Goal: Task Accomplishment & Management: Manage account settings

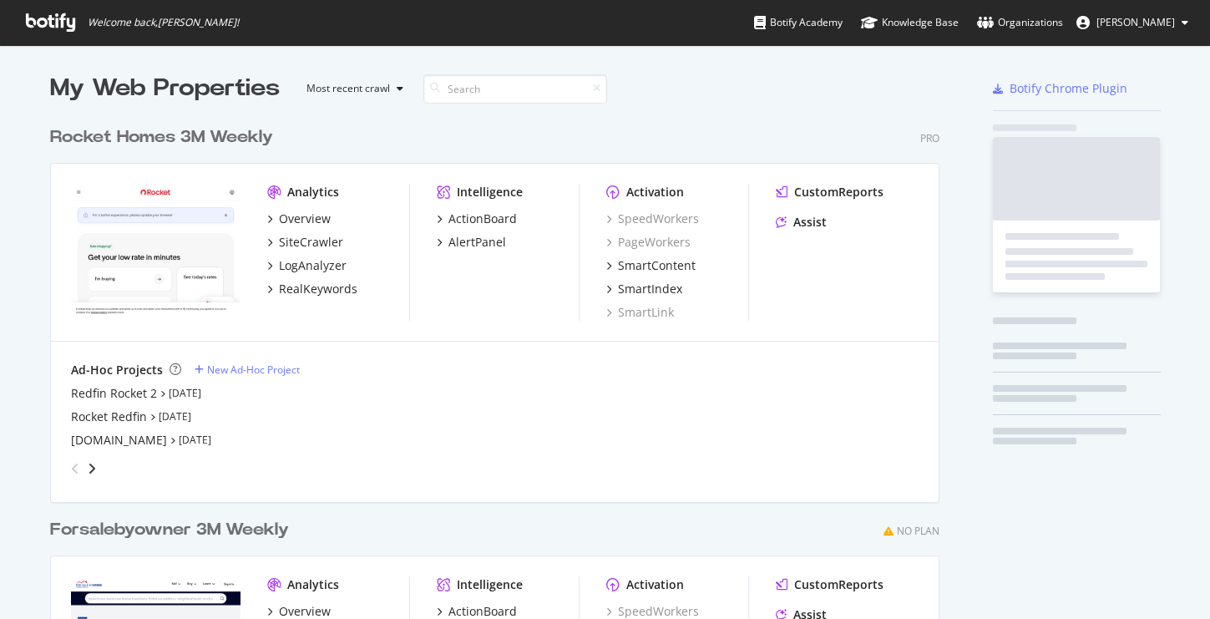
scroll to position [755, 903]
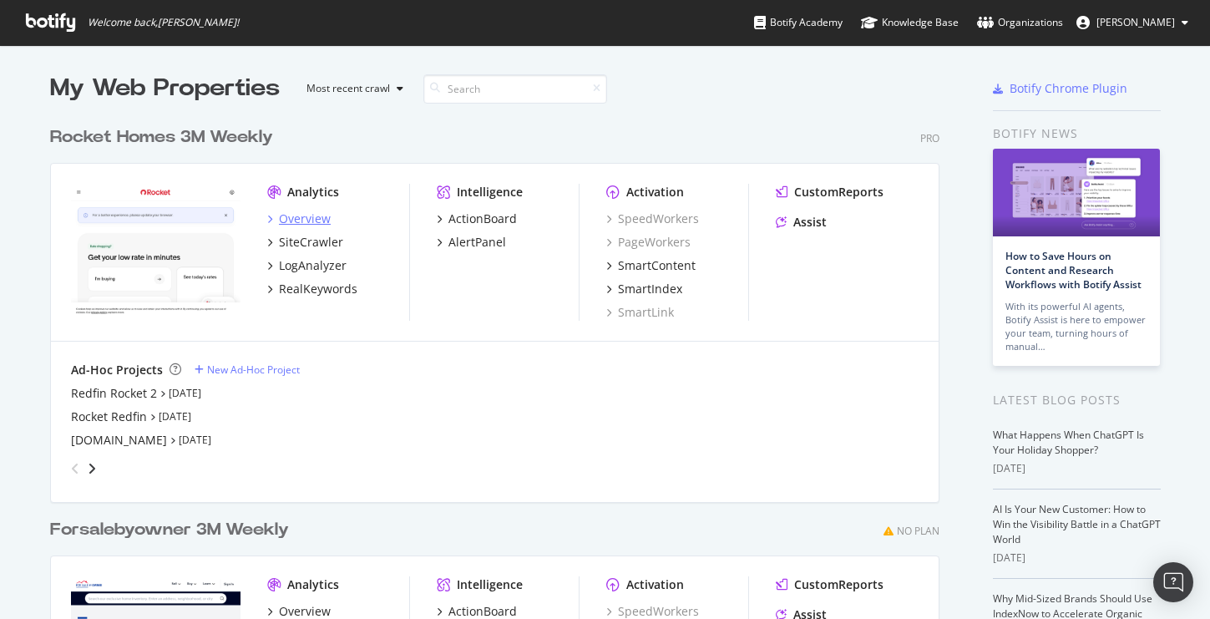
click at [306, 216] on div "Overview" at bounding box center [305, 218] width 52 height 17
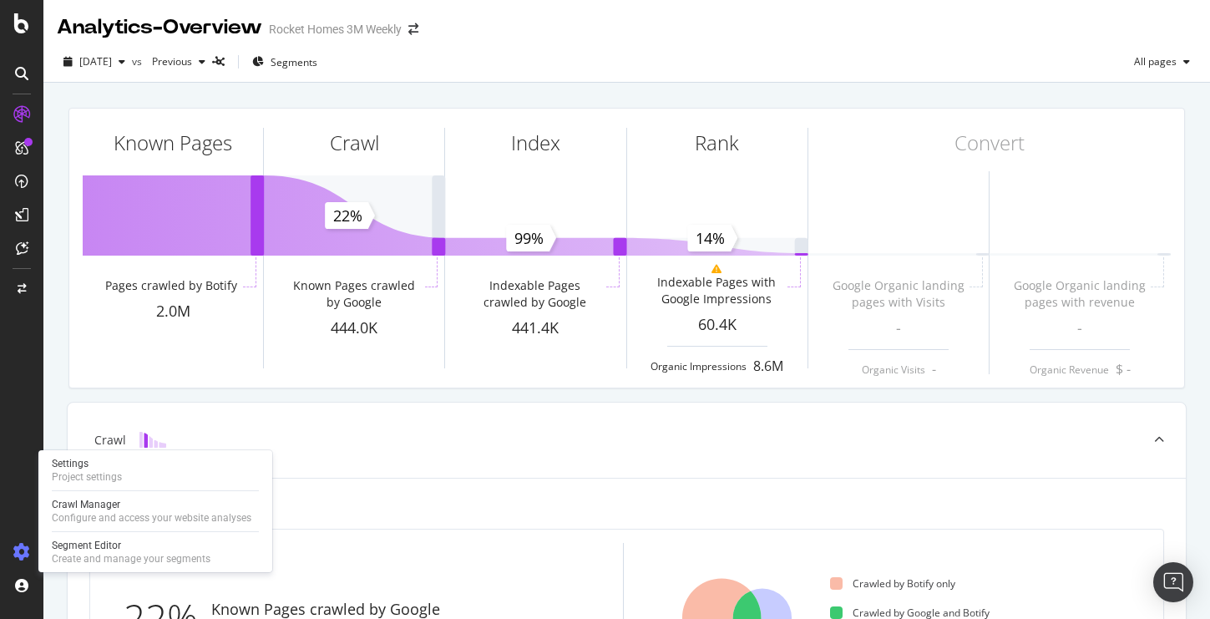
click at [23, 550] on icon at bounding box center [21, 552] width 17 height 17
click at [99, 472] on div "Project settings" at bounding box center [87, 476] width 70 height 13
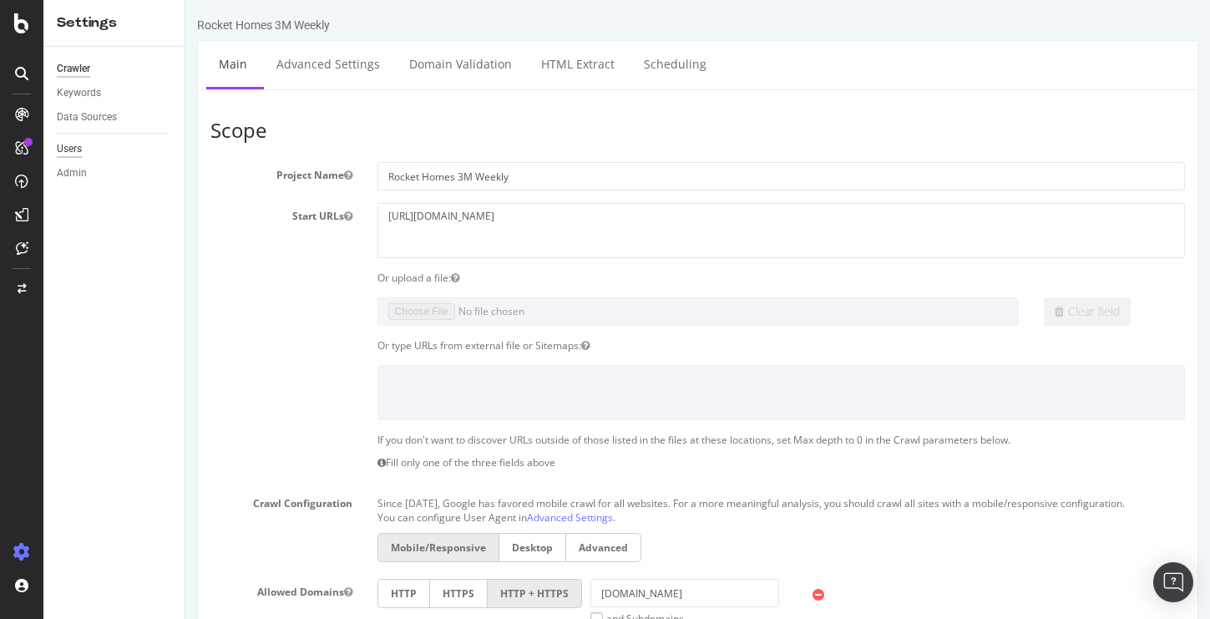
click at [74, 149] on div "Users" at bounding box center [69, 149] width 25 height 18
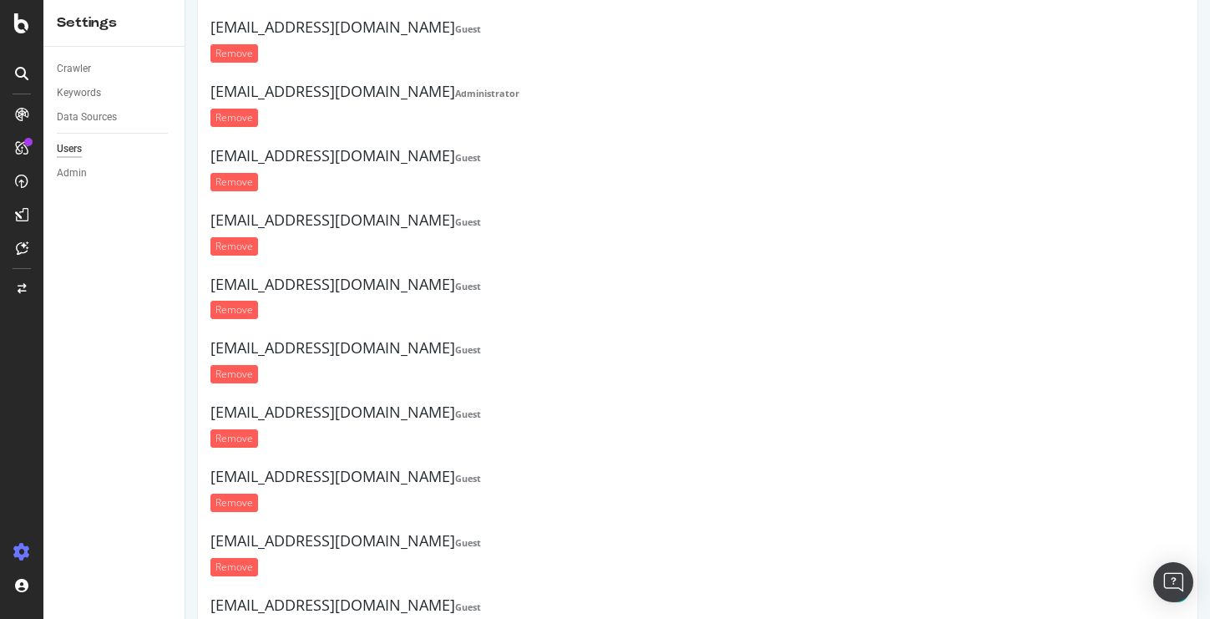
scroll to position [1383, 0]
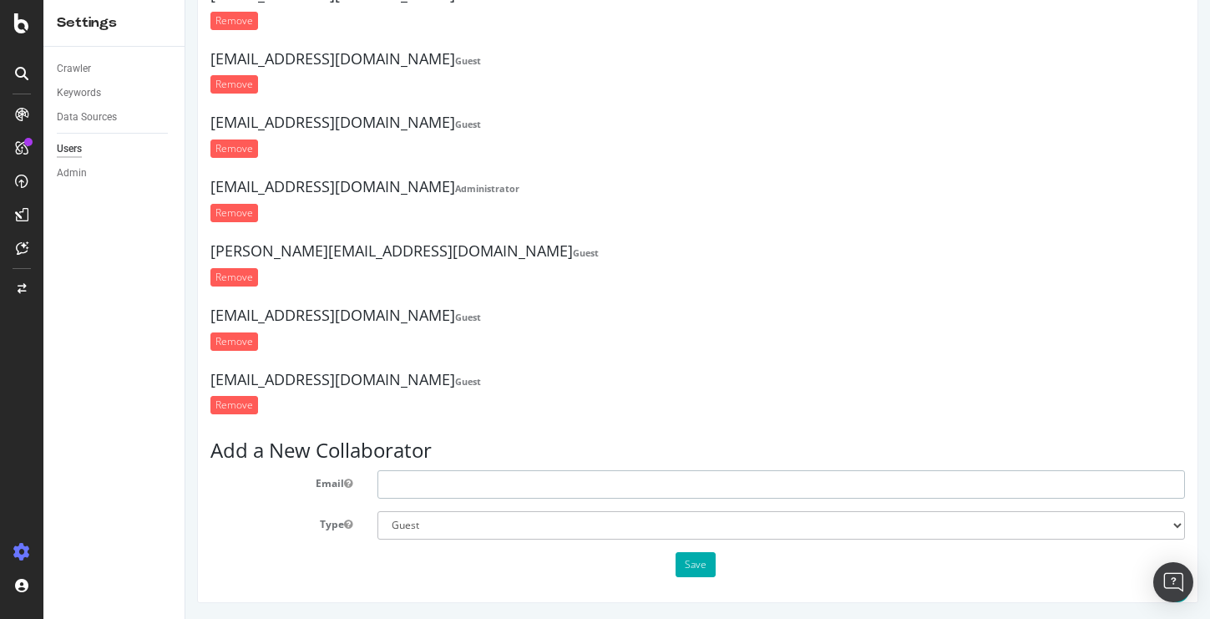
click at [486, 489] on input "text" at bounding box center [782, 484] width 808 height 28
paste input "[EMAIL_ADDRESS][PERSON_NAME][DOMAIN_NAME]"
type input "[EMAIL_ADDRESS][PERSON_NAME][DOMAIN_NAME]"
click at [696, 570] on button "Save" at bounding box center [696, 564] width 40 height 25
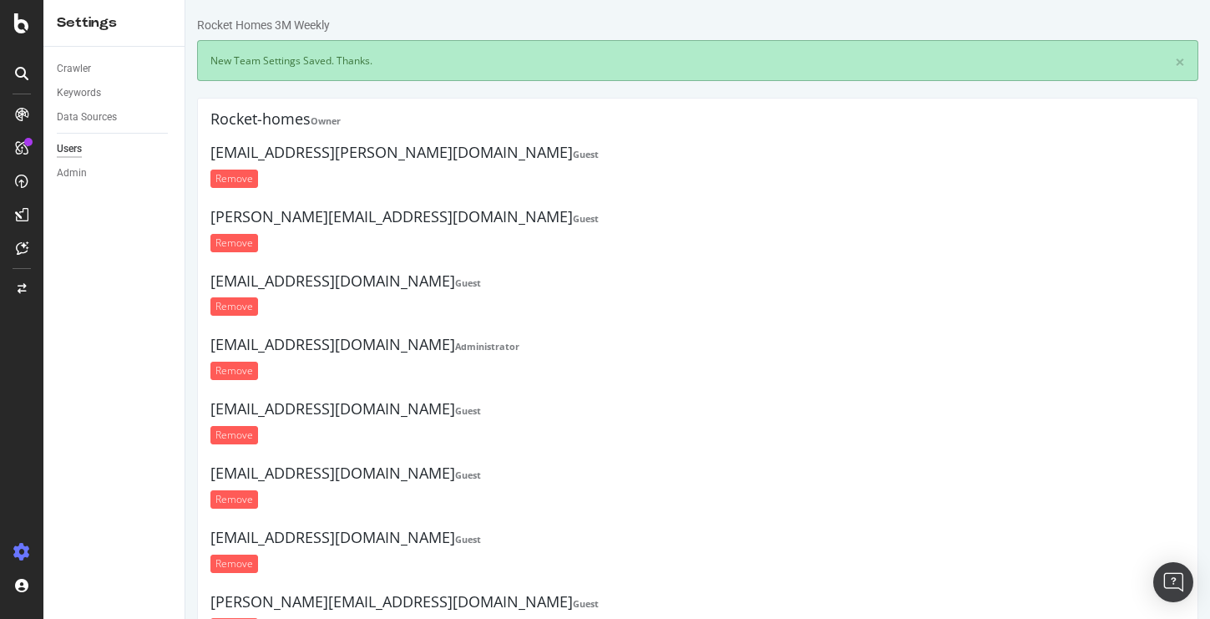
scroll to position [0, 0]
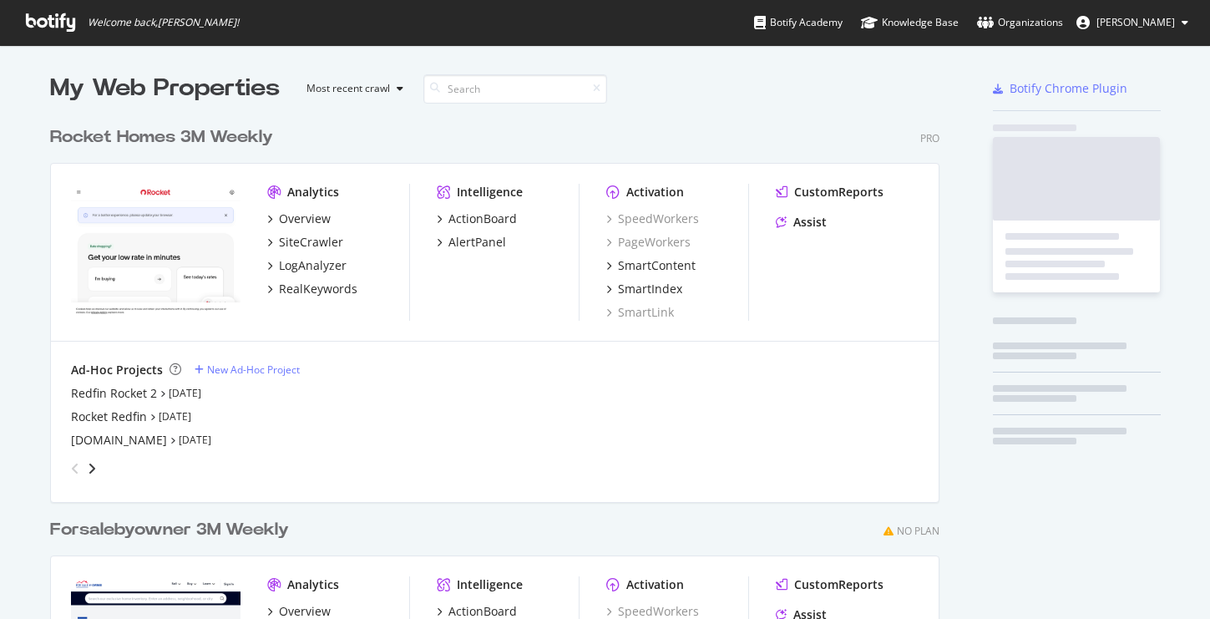
scroll to position [755, 903]
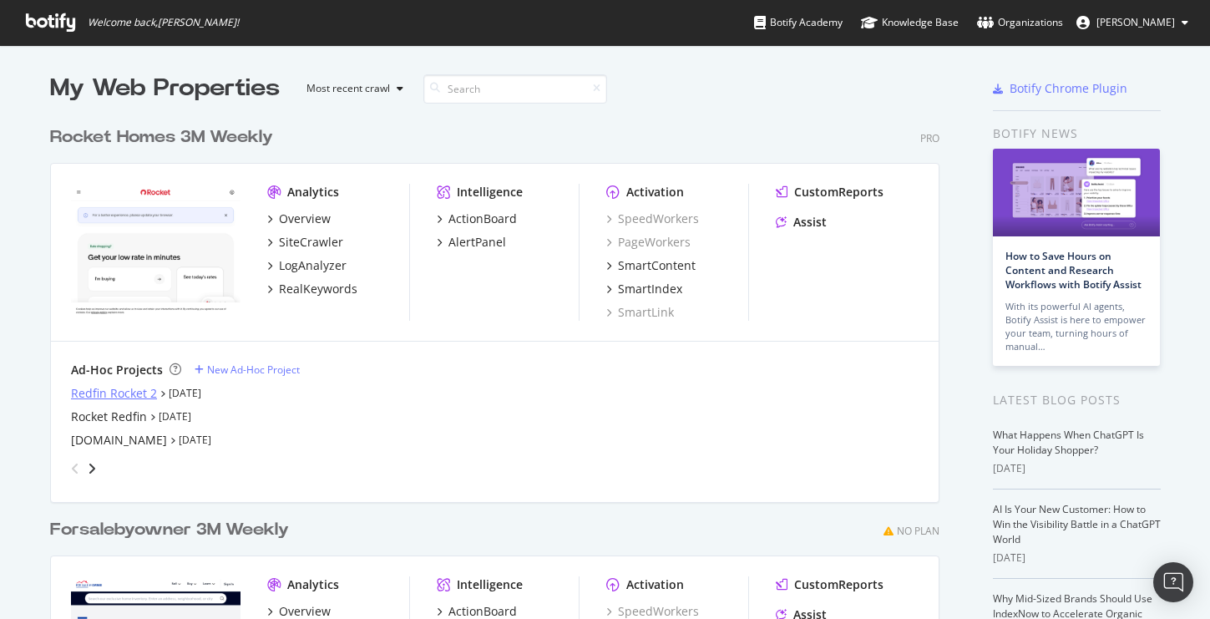
click at [134, 393] on div "Redfin Rocket 2" at bounding box center [114, 393] width 86 height 17
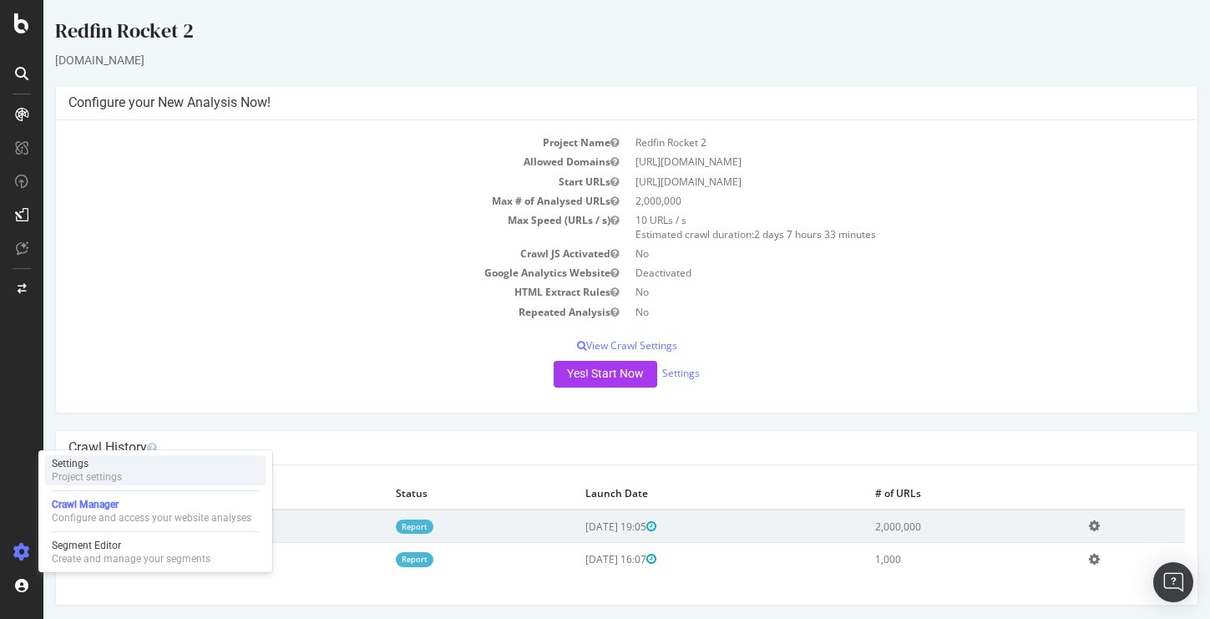
click at [89, 473] on div "Project settings" at bounding box center [87, 476] width 70 height 13
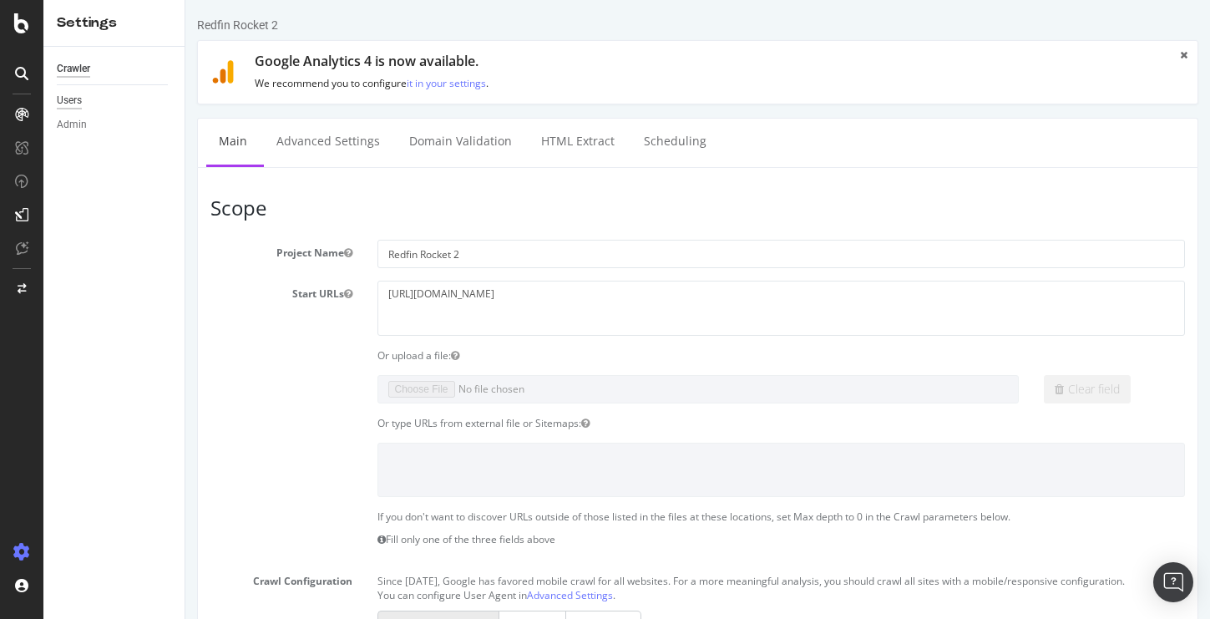
click at [68, 104] on div "Users" at bounding box center [69, 101] width 25 height 18
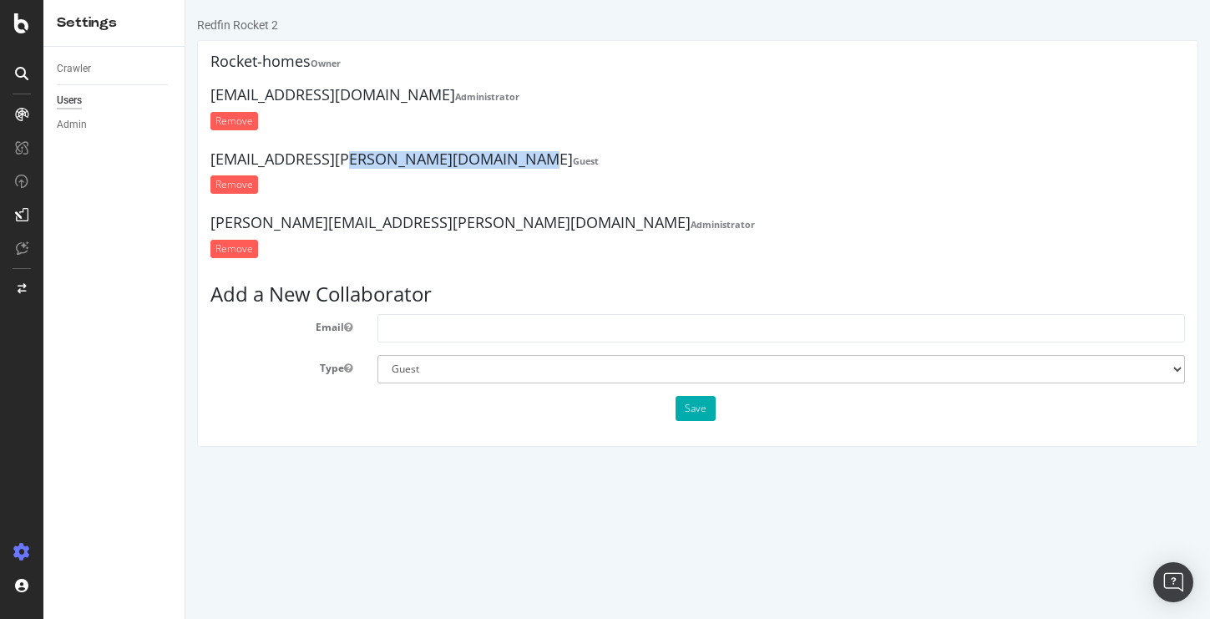
drag, startPoint x: 374, startPoint y: 160, endPoint x: 210, endPoint y: 165, distance: 164.6
click at [210, 165] on div "Rocket-homes Owner NormaMoras@rocketinnovationstudio.ca Administrator Remove ja…" at bounding box center [697, 243] width 1001 height 407
copy h4 "[EMAIL_ADDRESS][PERSON_NAME][DOMAIN_NAME]"
